Goal: Information Seeking & Learning: Learn about a topic

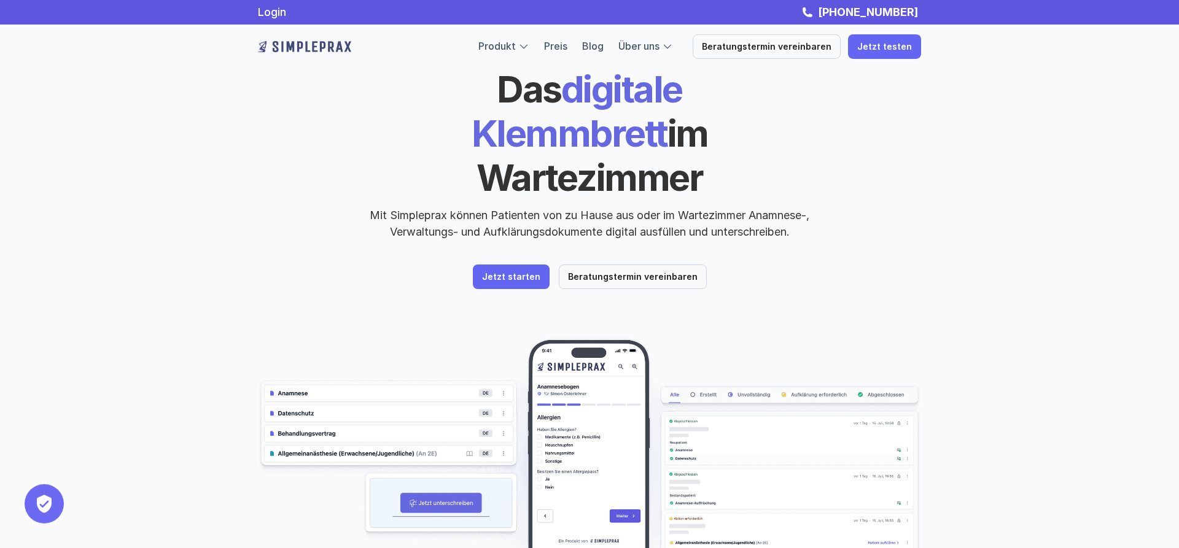
scroll to position [63, 0]
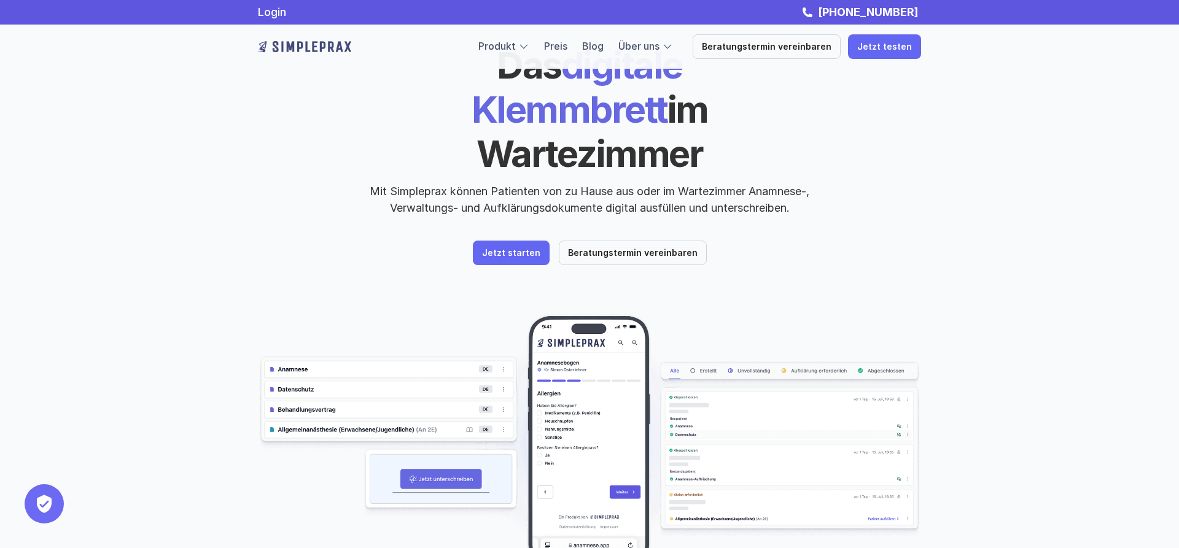
click at [855, 201] on div "Das digitale Klemmbrett im Wartezimmer Das digitale Klemmbrett im Wartezimmer D…" at bounding box center [589, 154] width 663 height 222
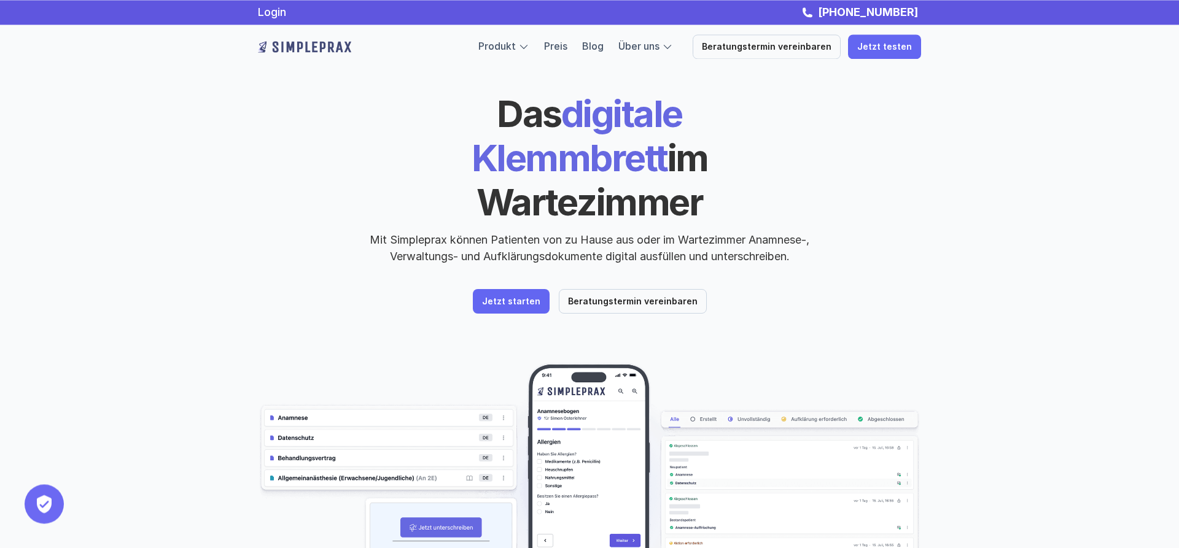
scroll to position [0, 0]
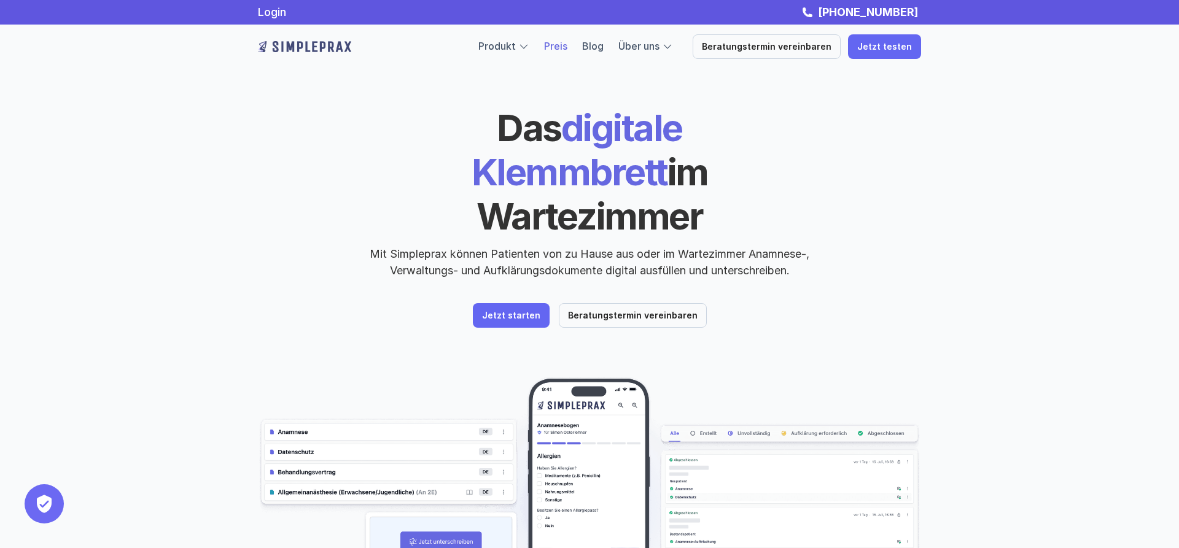
click at [567, 47] on link "Preis" at bounding box center [555, 46] width 23 height 12
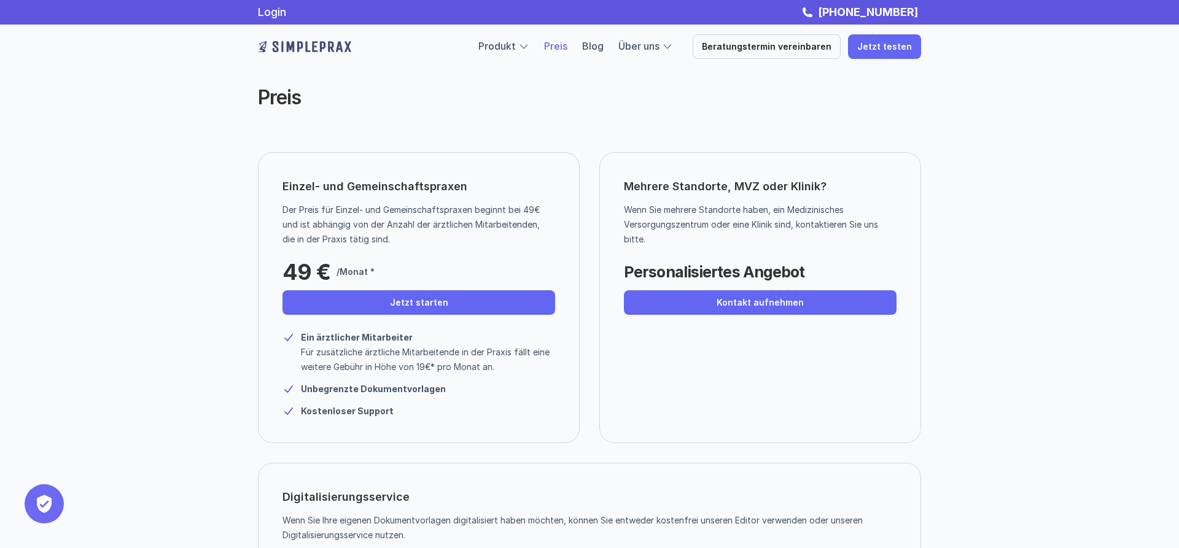
click at [289, 46] on img at bounding box center [304, 47] width 93 height 20
